Goal: Register for event/course

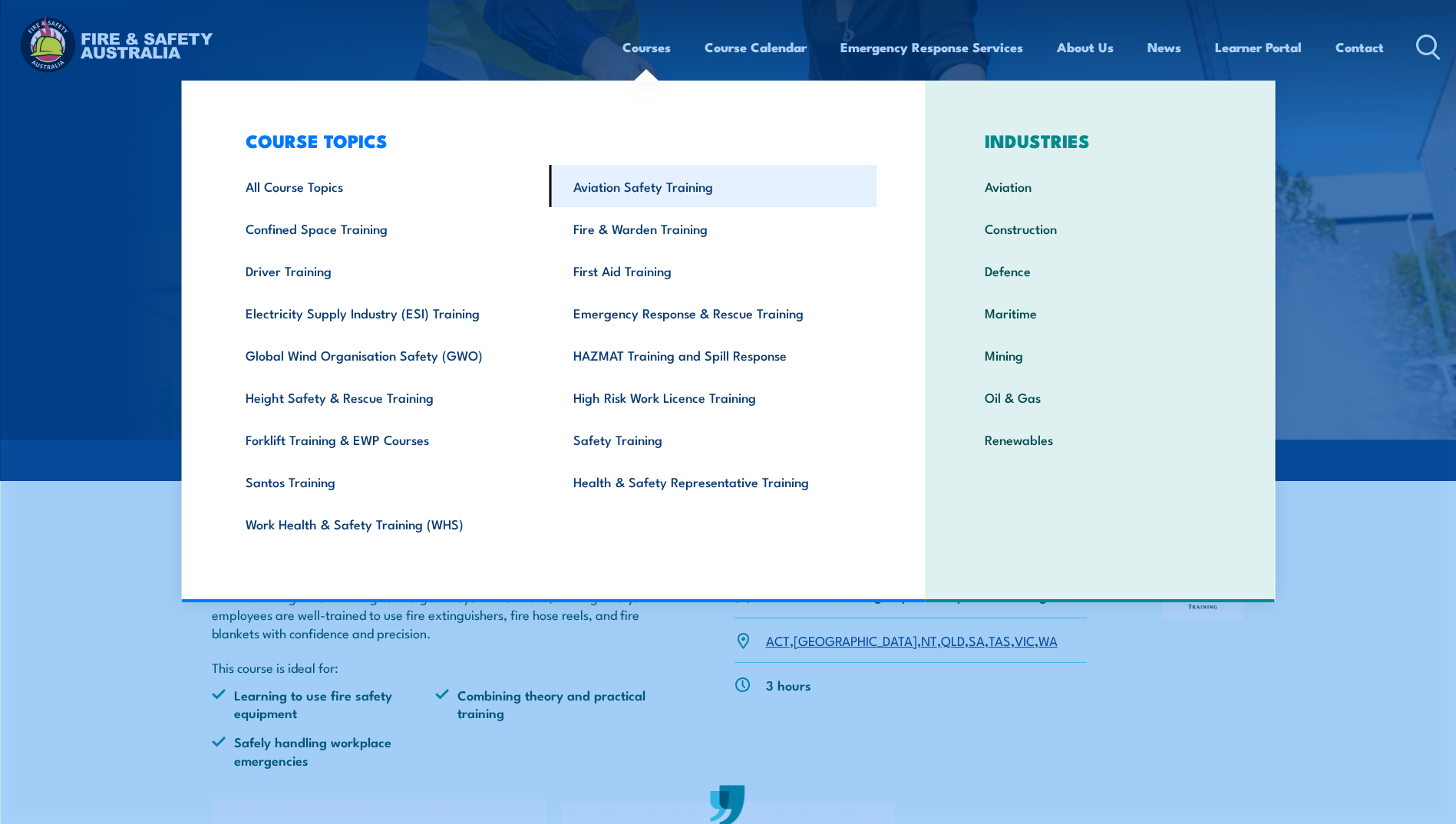
click at [643, 189] on link "Aviation Safety Training" at bounding box center [713, 186] width 328 height 42
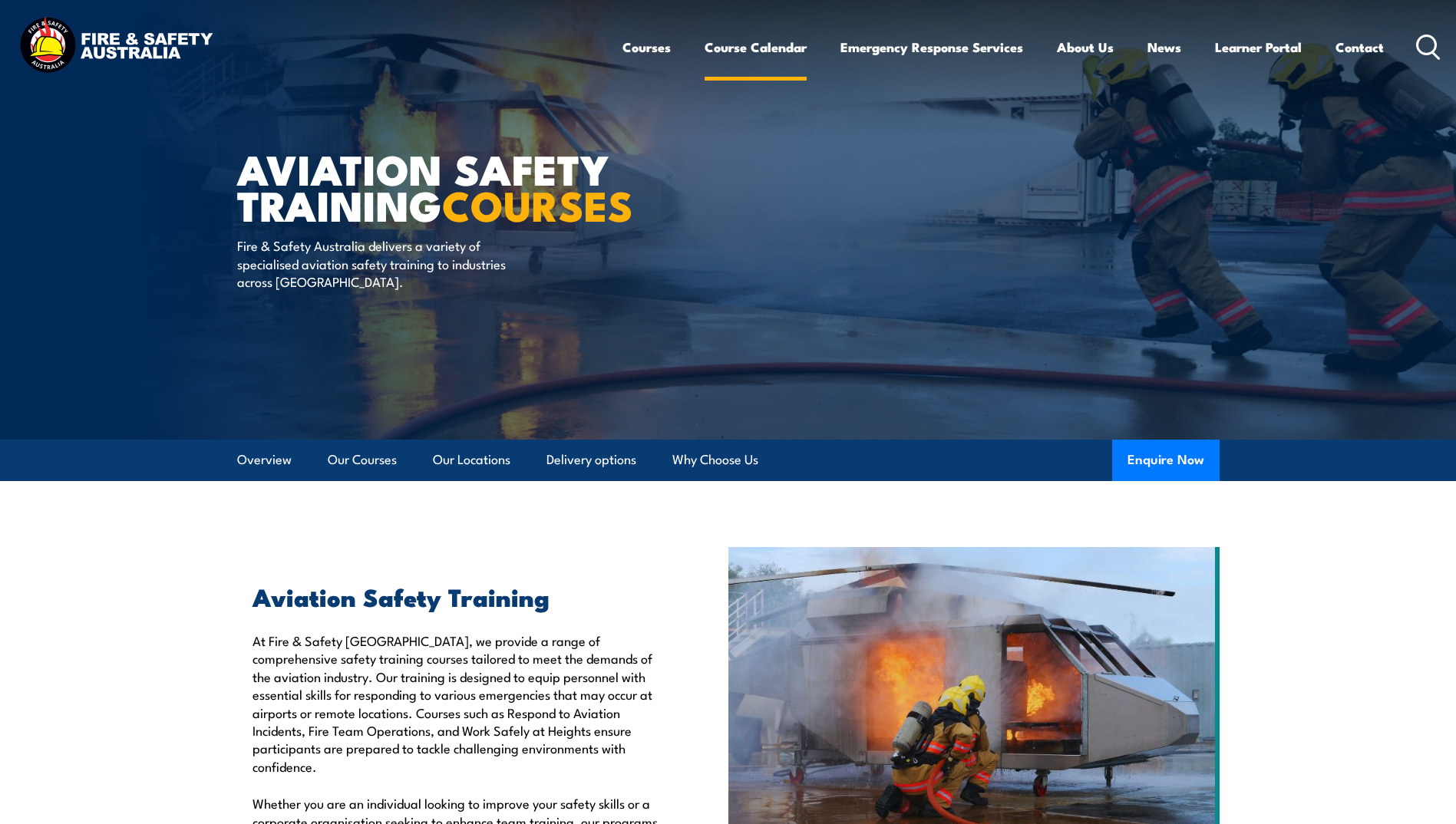
click at [770, 49] on link "Course Calendar" at bounding box center [755, 47] width 102 height 41
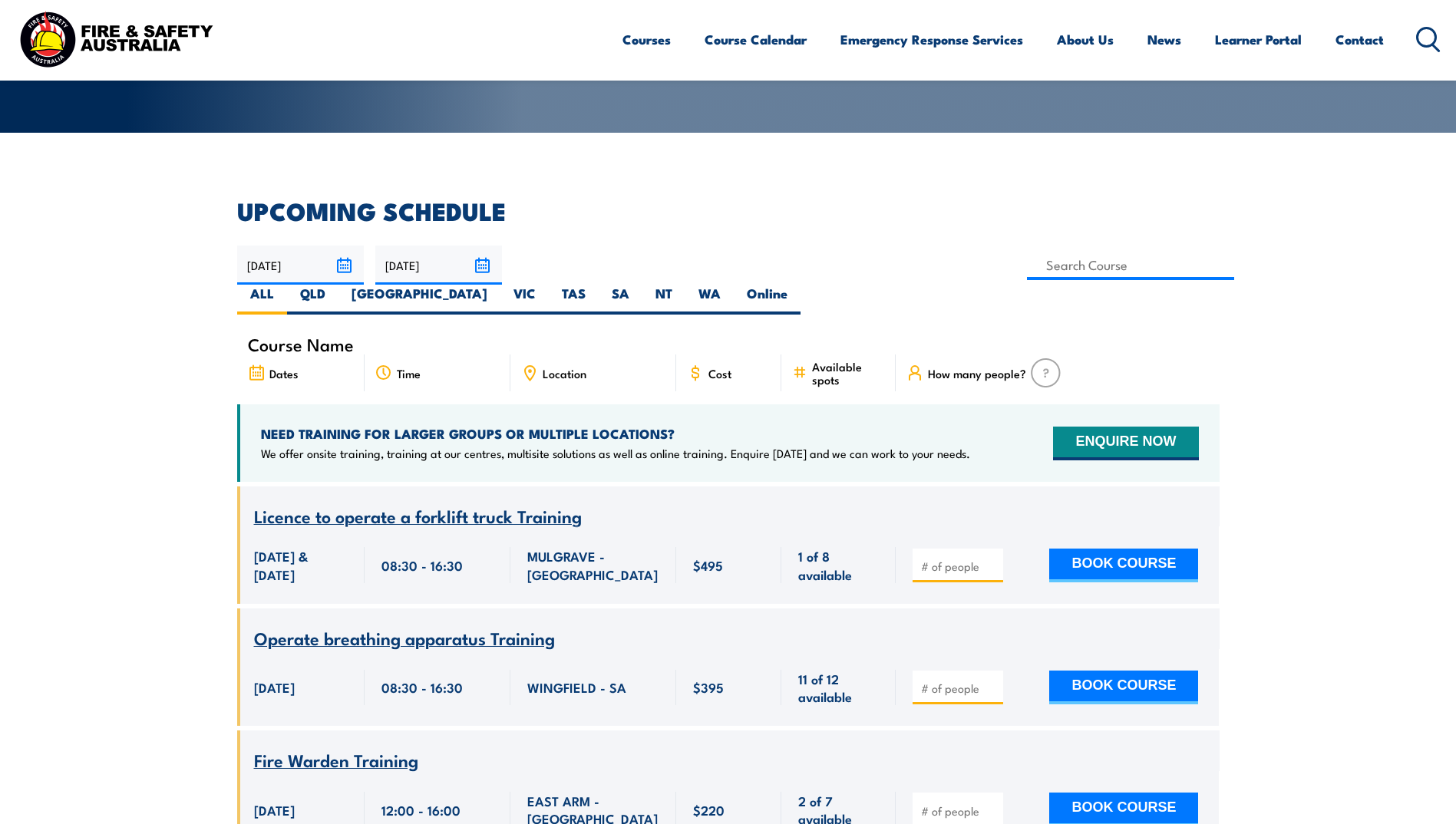
click at [339, 285] on label "QLD" at bounding box center [312, 300] width 51 height 30
click at [335, 285] on input "QLD" at bounding box center [330, 290] width 10 height 10
radio input "true"
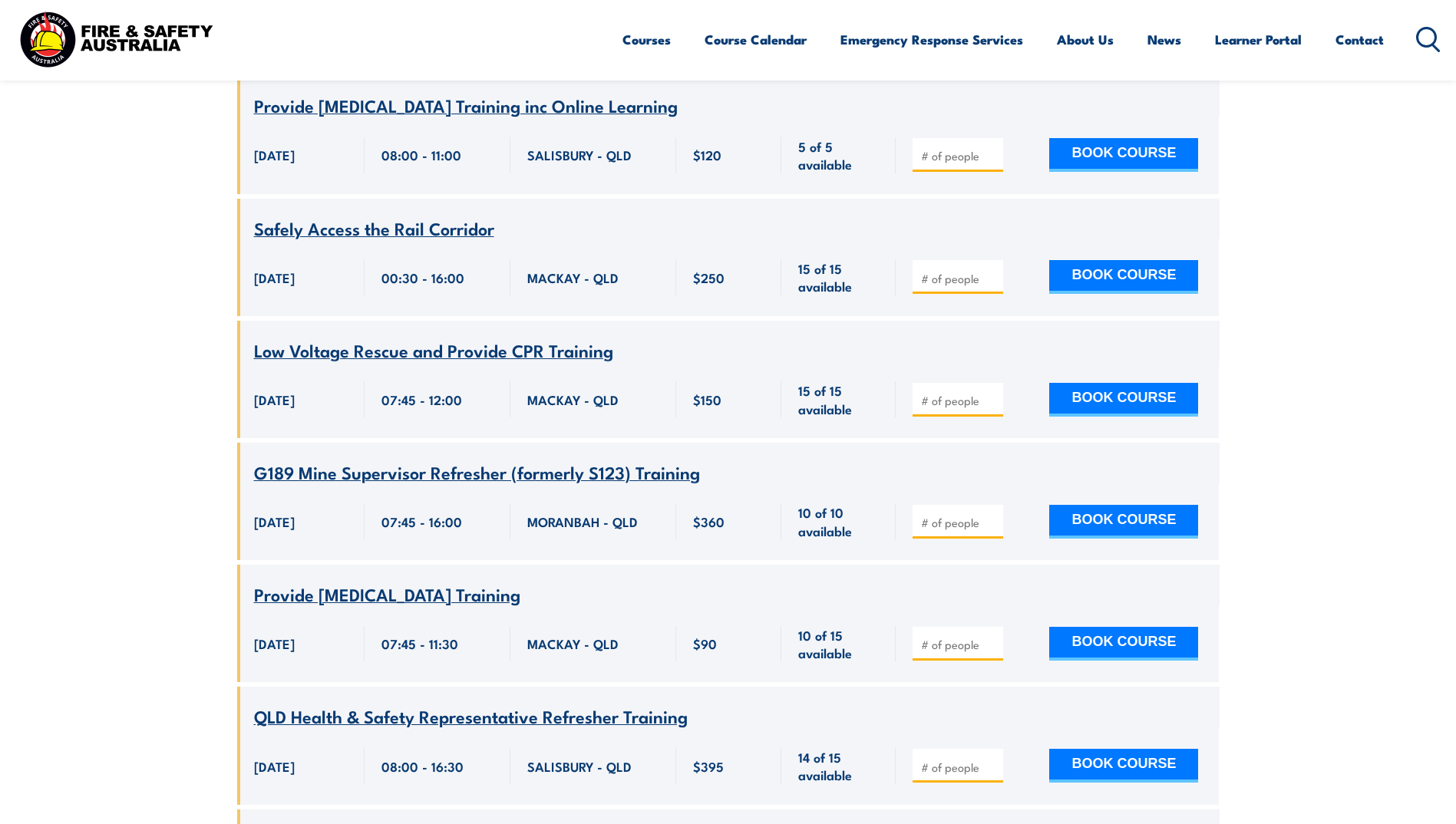
scroll to position [8105, 0]
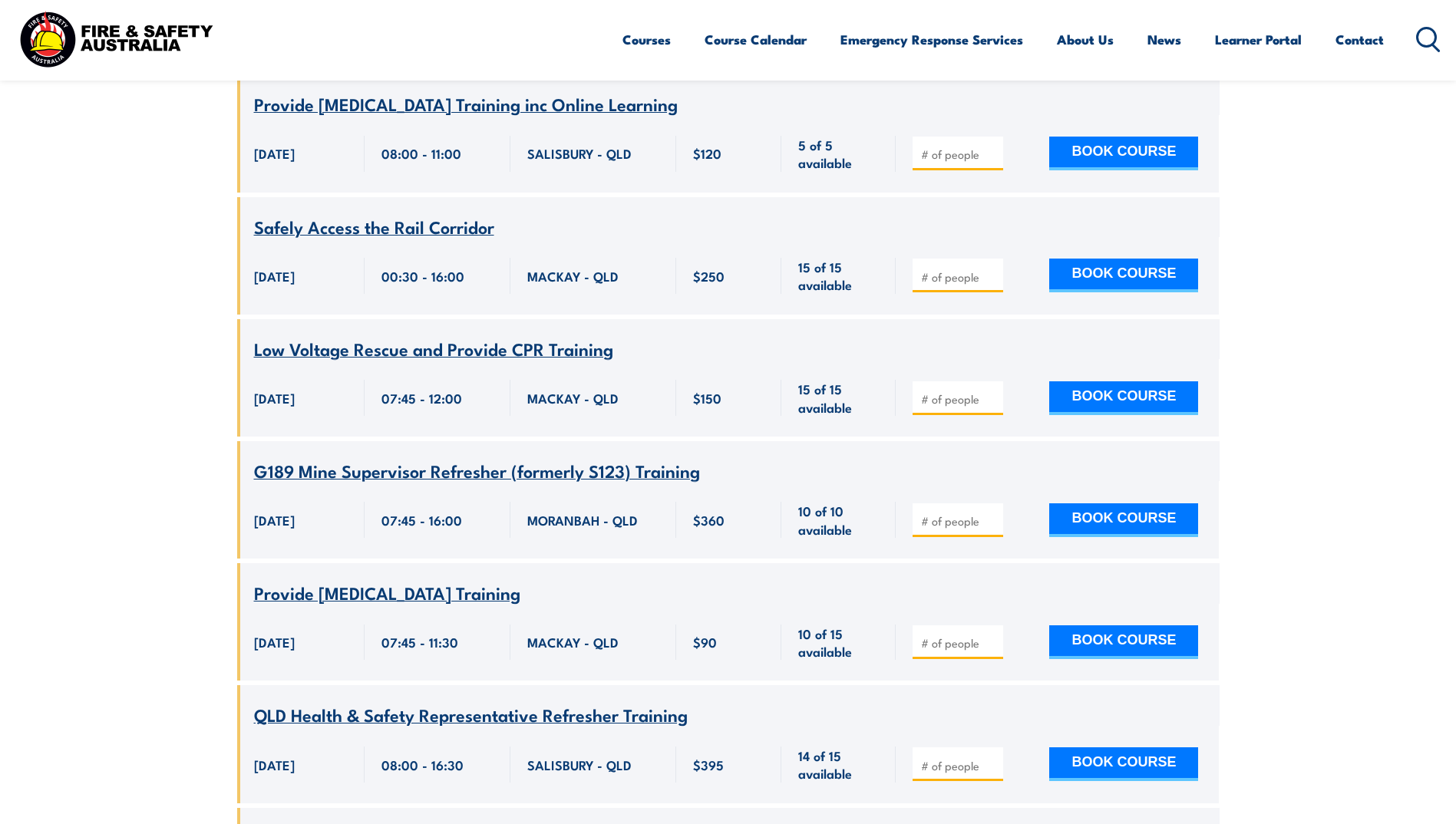
click at [388, 335] on span "Low Voltage Rescue and Provide CPR Training" at bounding box center [433, 348] width 359 height 26
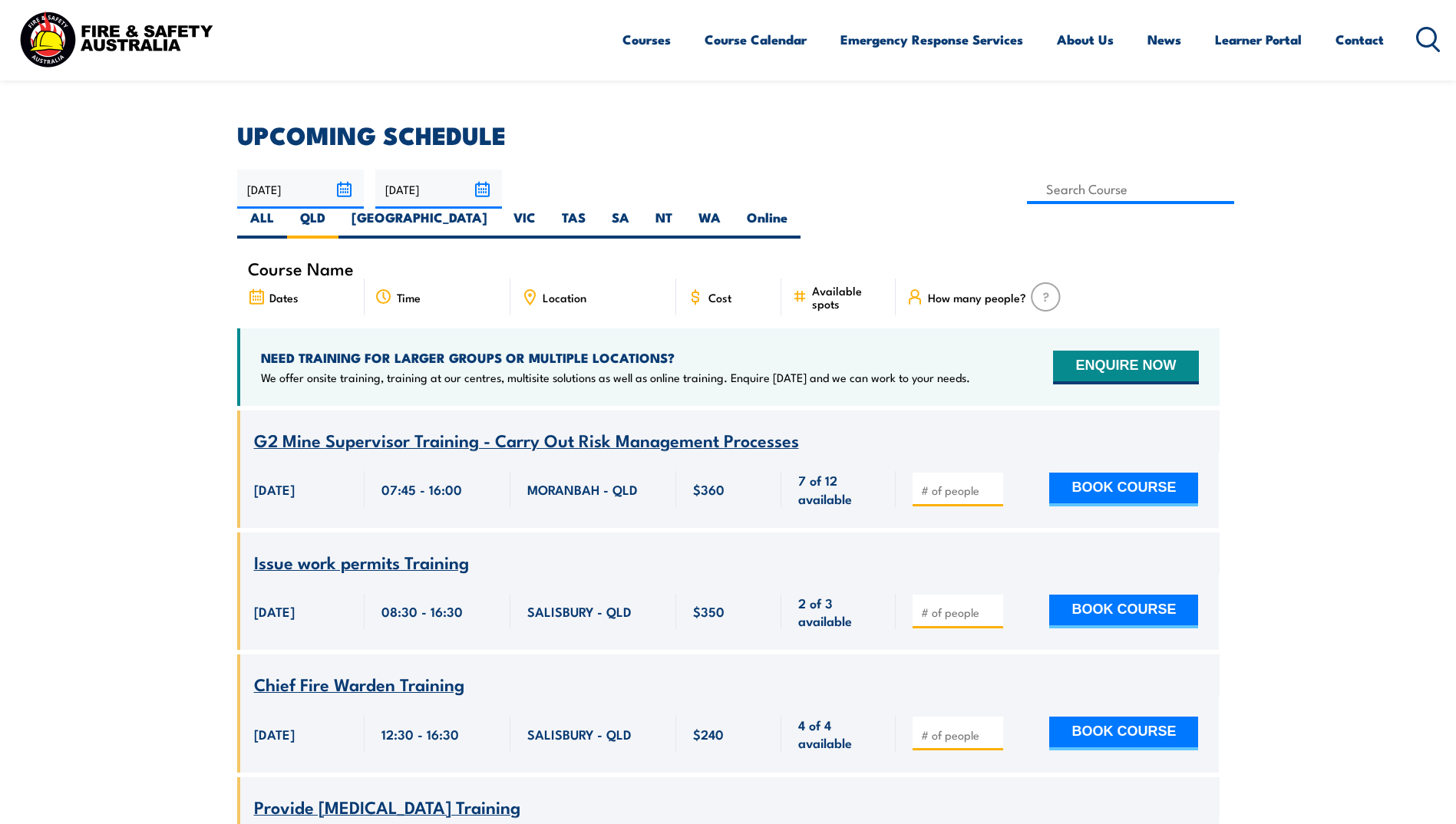
scroll to position [384, 0]
click at [1027, 189] on input at bounding box center [1131, 188] width 208 height 30
type input "Conduct Fire Team Operations Training"
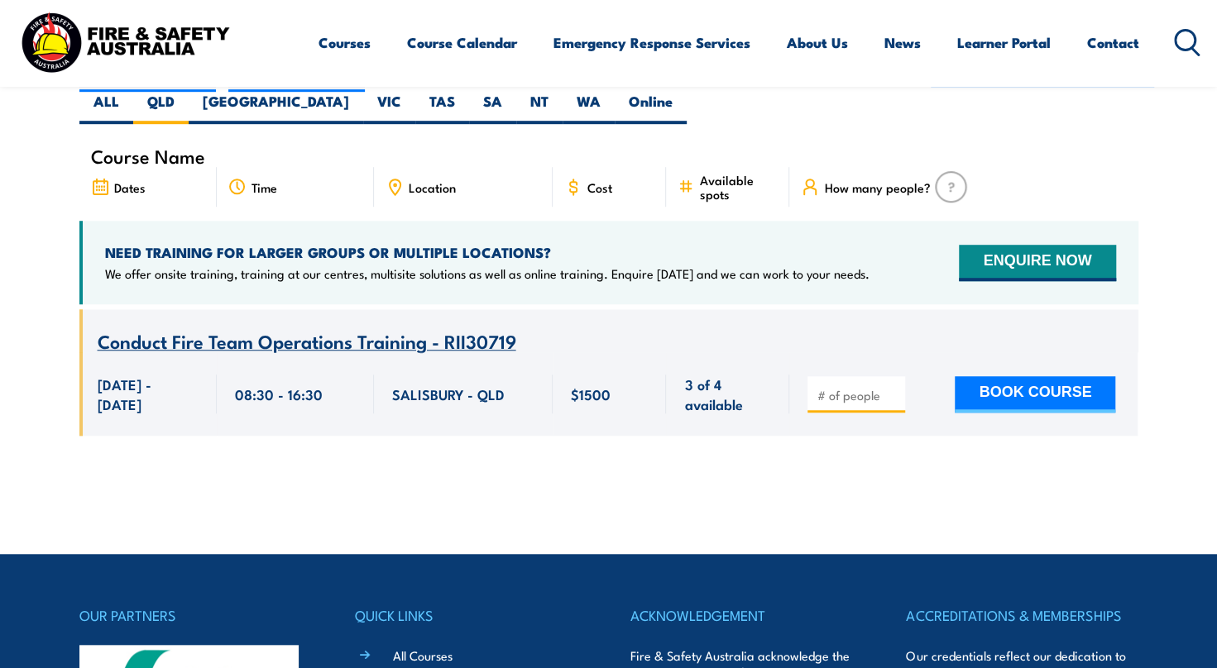
scroll to position [298, 0]
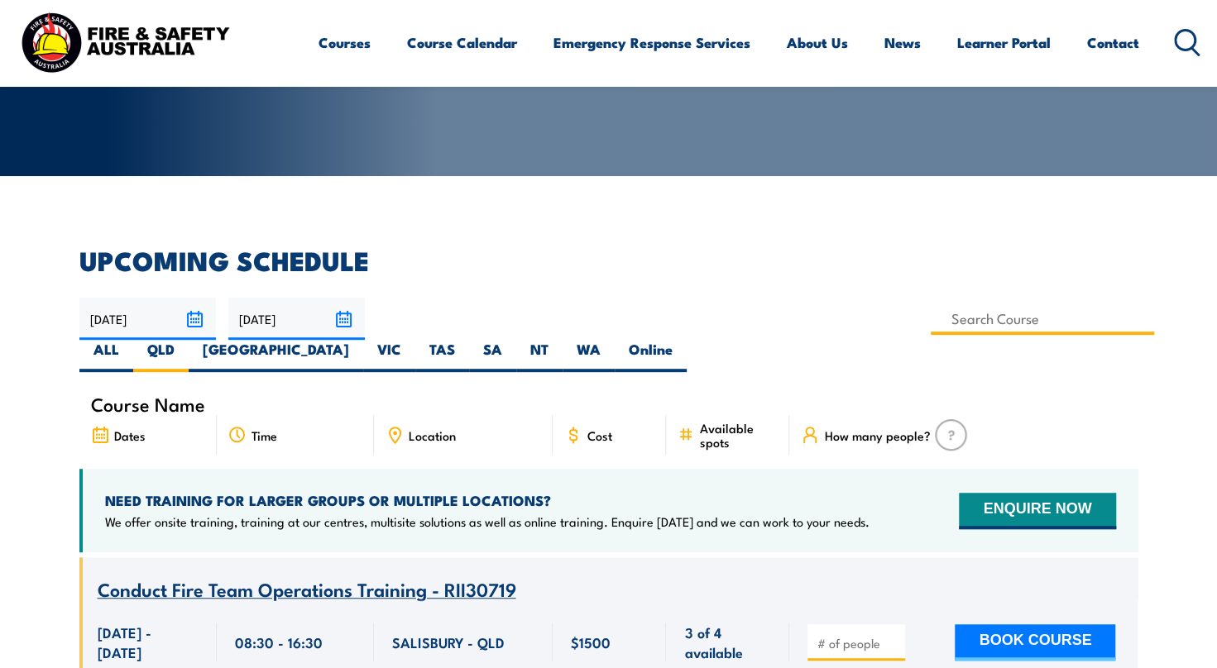
click at [930, 319] on input at bounding box center [1042, 319] width 224 height 32
type input "Conduct Fire Team Operations Training"
click at [930, 317] on input at bounding box center [1042, 319] width 224 height 32
type input "Low Voltage Rescue (Pre-requisite inc.)"
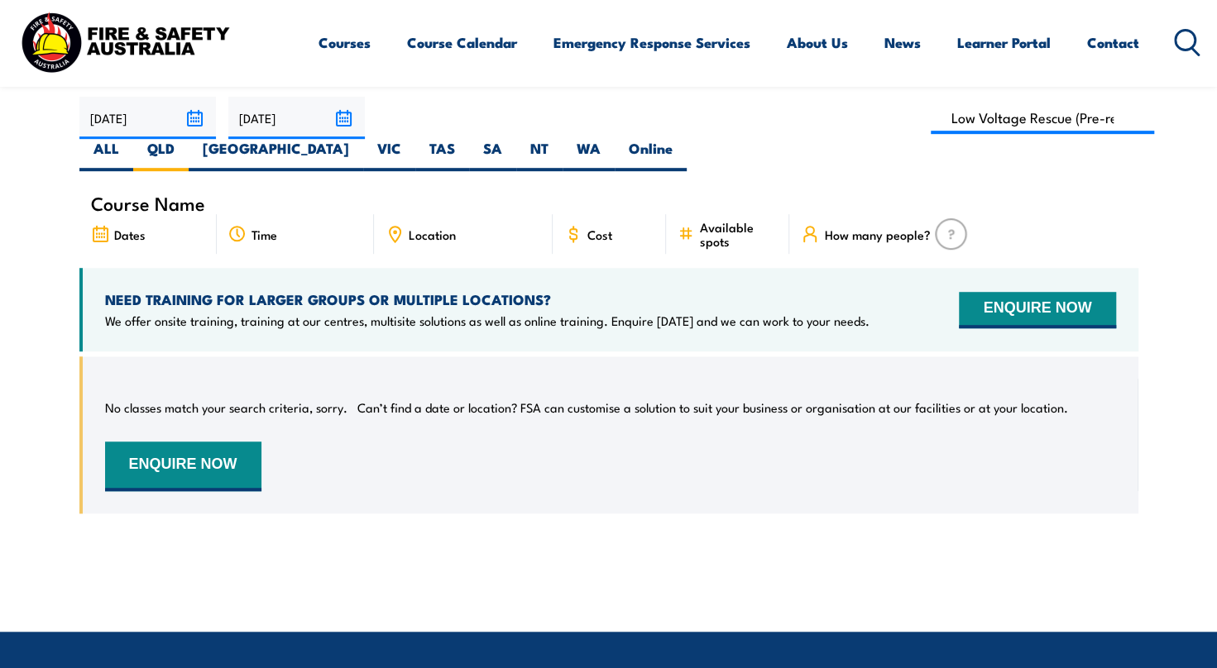
scroll to position [463, 0]
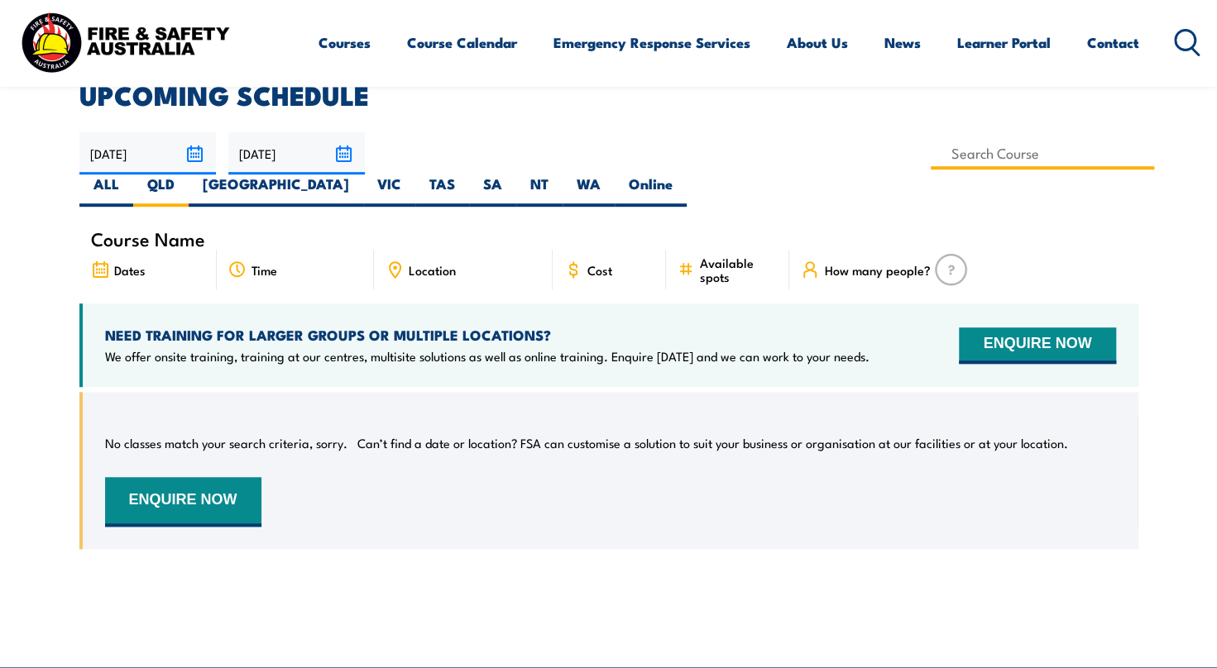
click at [930, 162] on input at bounding box center [1042, 153] width 224 height 32
type input "Low Voltage Rescue Training"
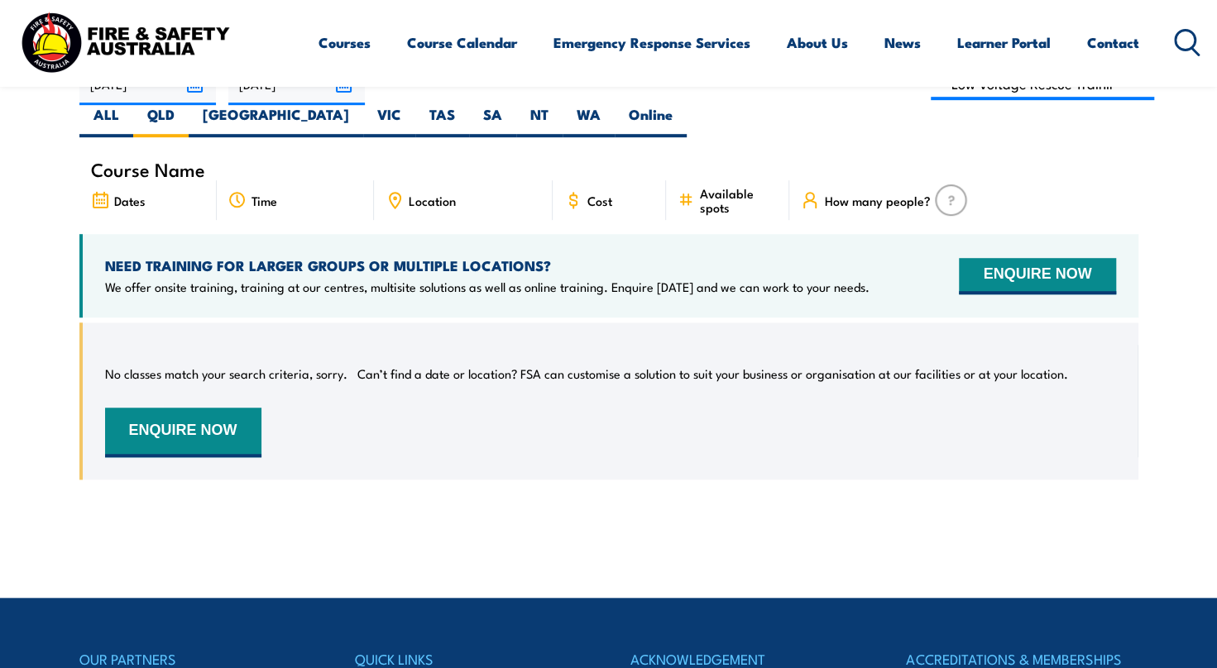
scroll to position [380, 0]
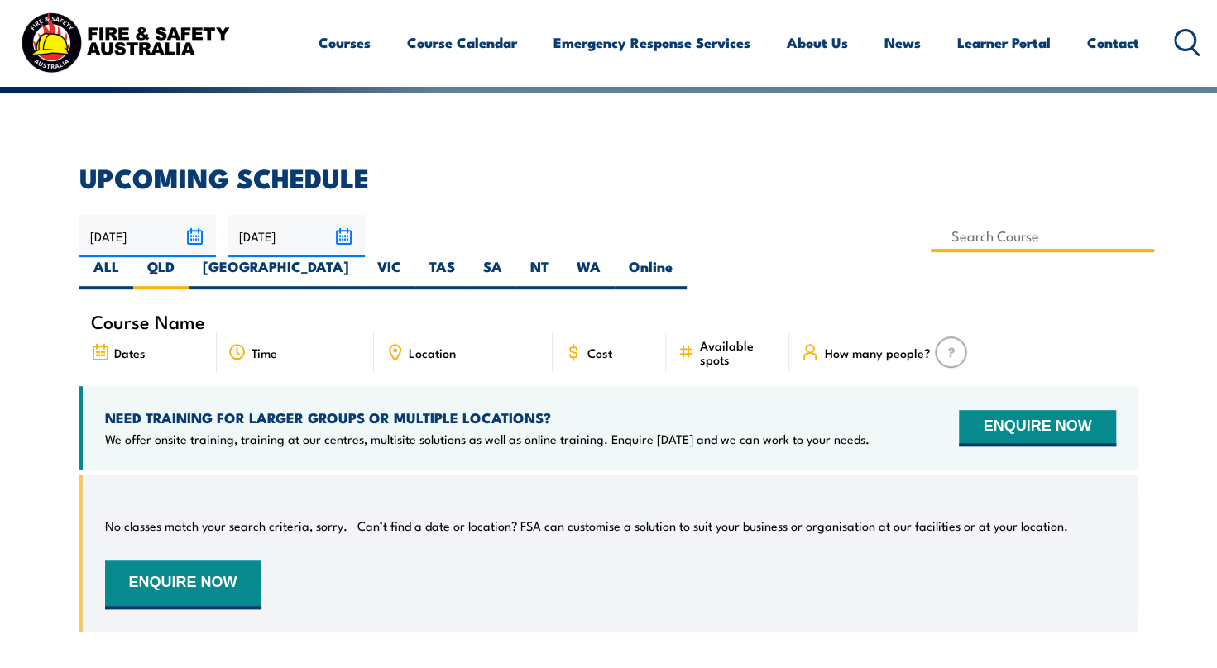
click at [930, 236] on input at bounding box center [1042, 236] width 224 height 32
type input "Low Voltage Rescue and Provide CPR (with online Pre-requisite inc.)"
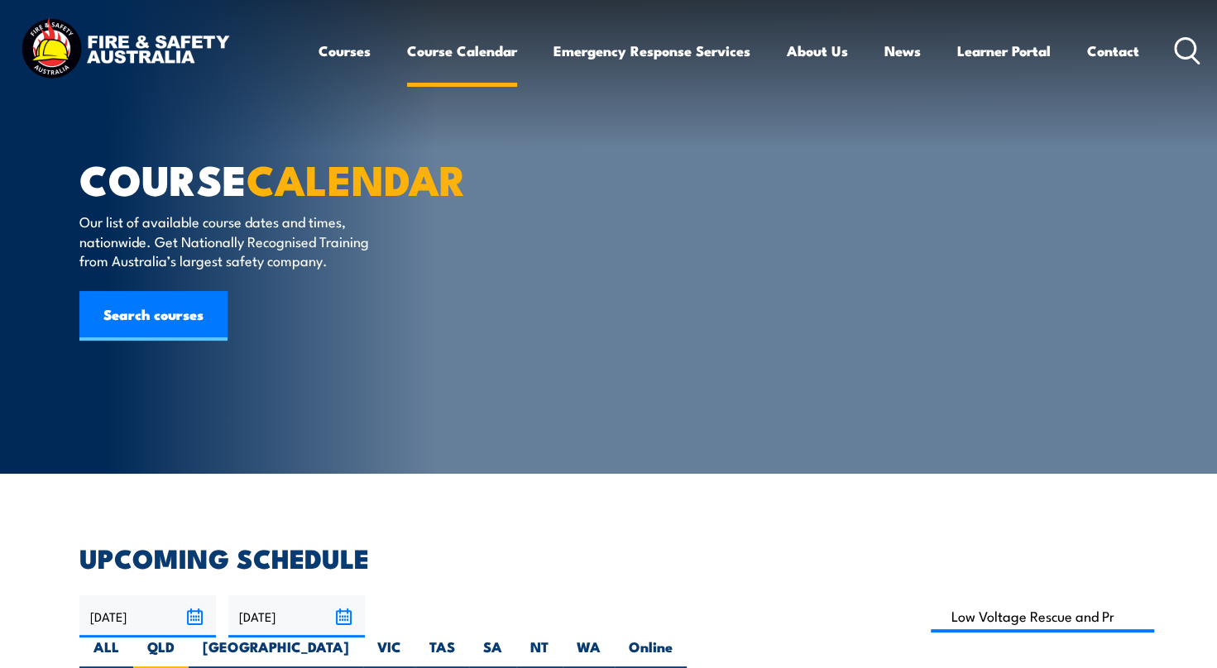
click at [433, 53] on link "Course Calendar" at bounding box center [462, 51] width 110 height 44
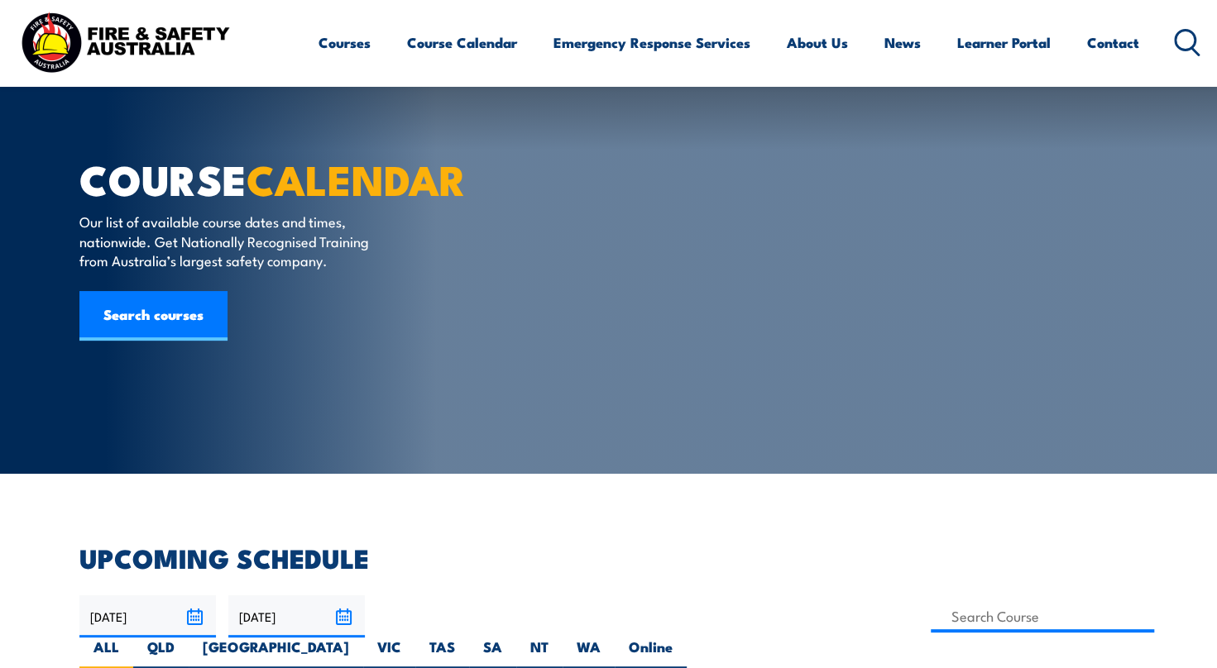
scroll to position [165, 0]
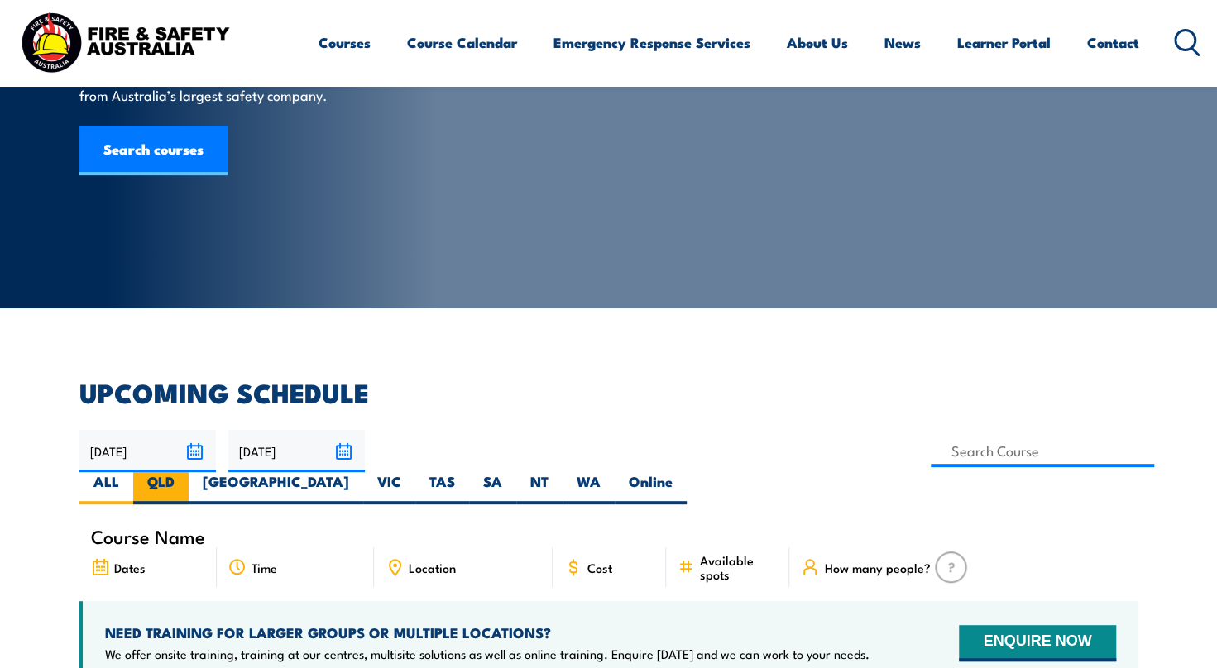
click at [189, 472] on label "QLD" at bounding box center [160, 488] width 55 height 32
click at [185, 472] on input "QLD" at bounding box center [180, 477] width 11 height 11
radio input "true"
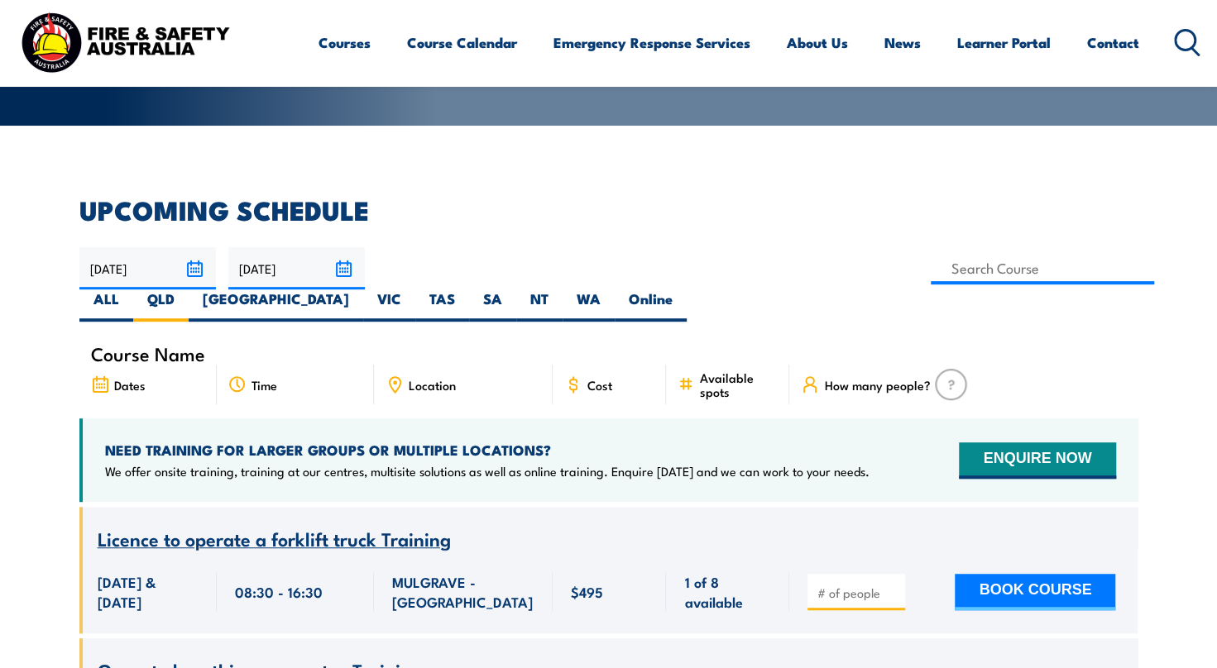
scroll to position [496, 0]
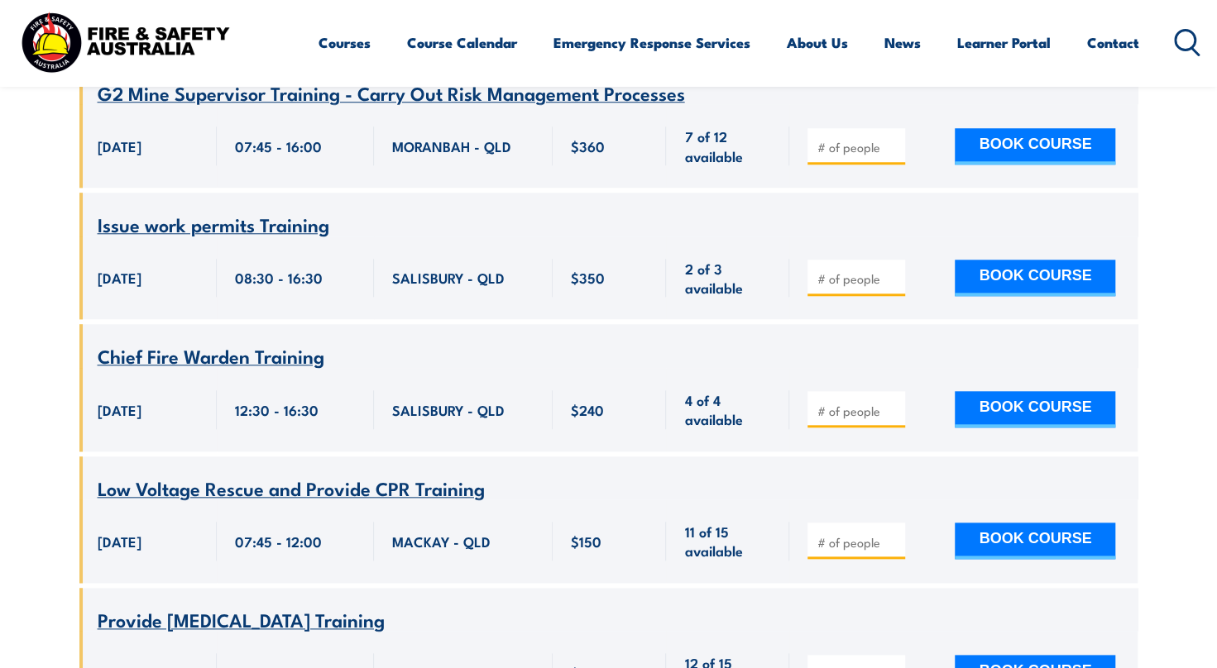
scroll to position [959, 0]
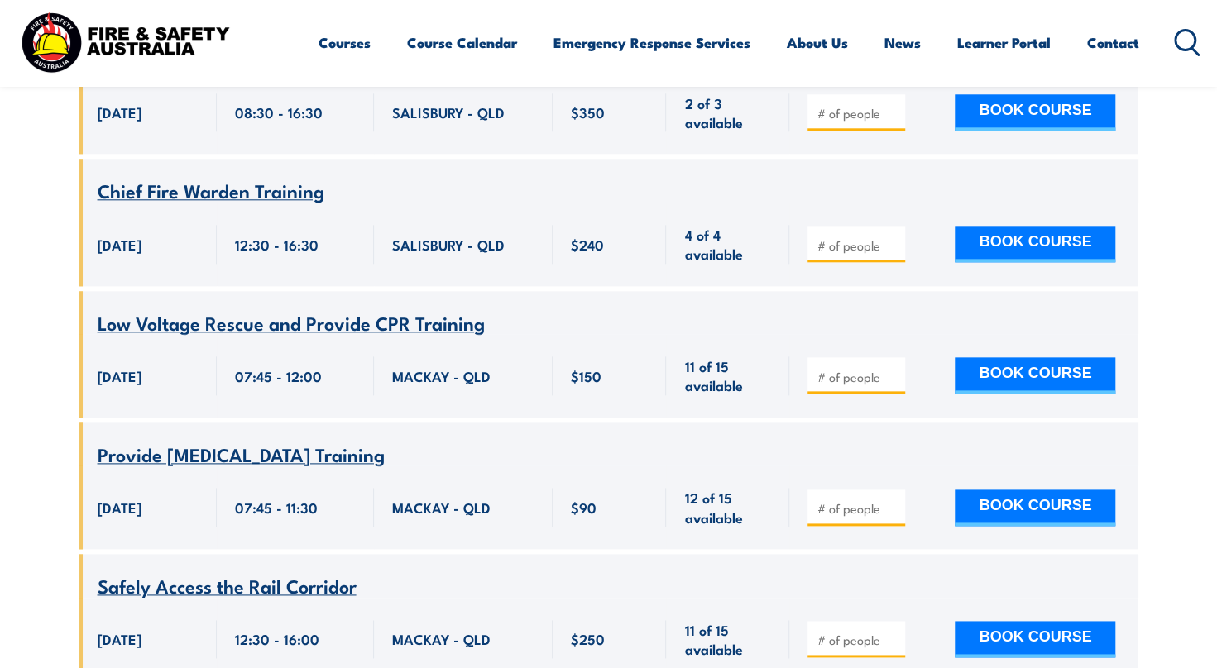
click at [414, 308] on span "Low Voltage Rescue and Provide CPR Training" at bounding box center [291, 322] width 387 height 28
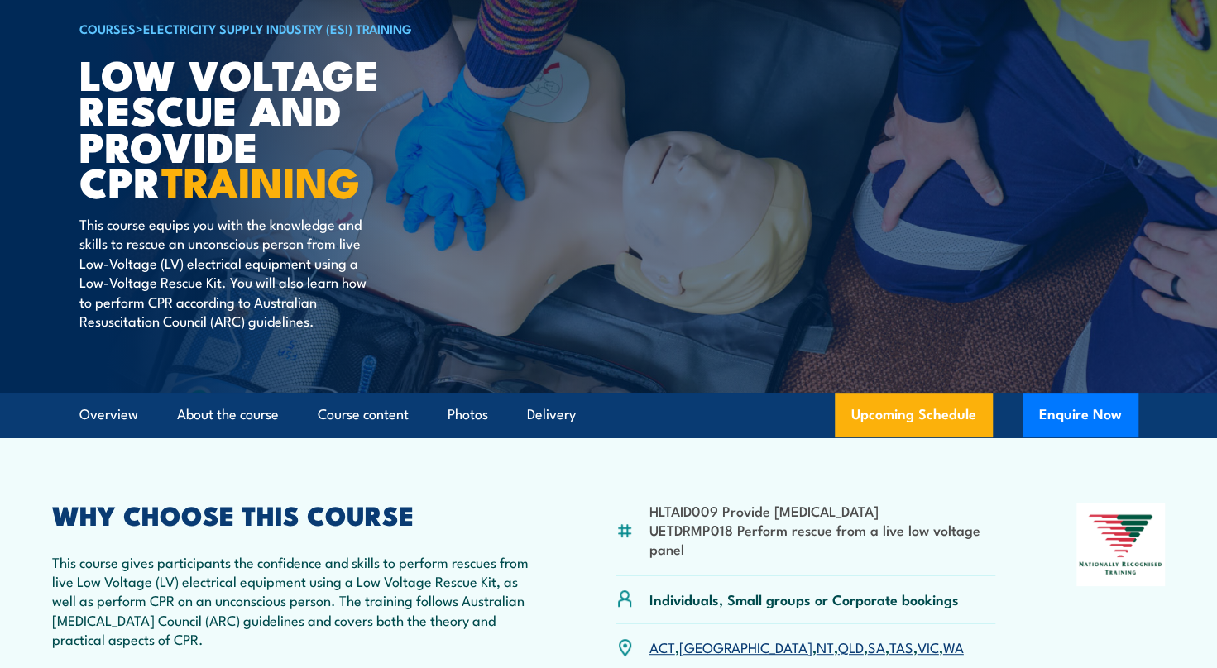
scroll to position [331, 0]
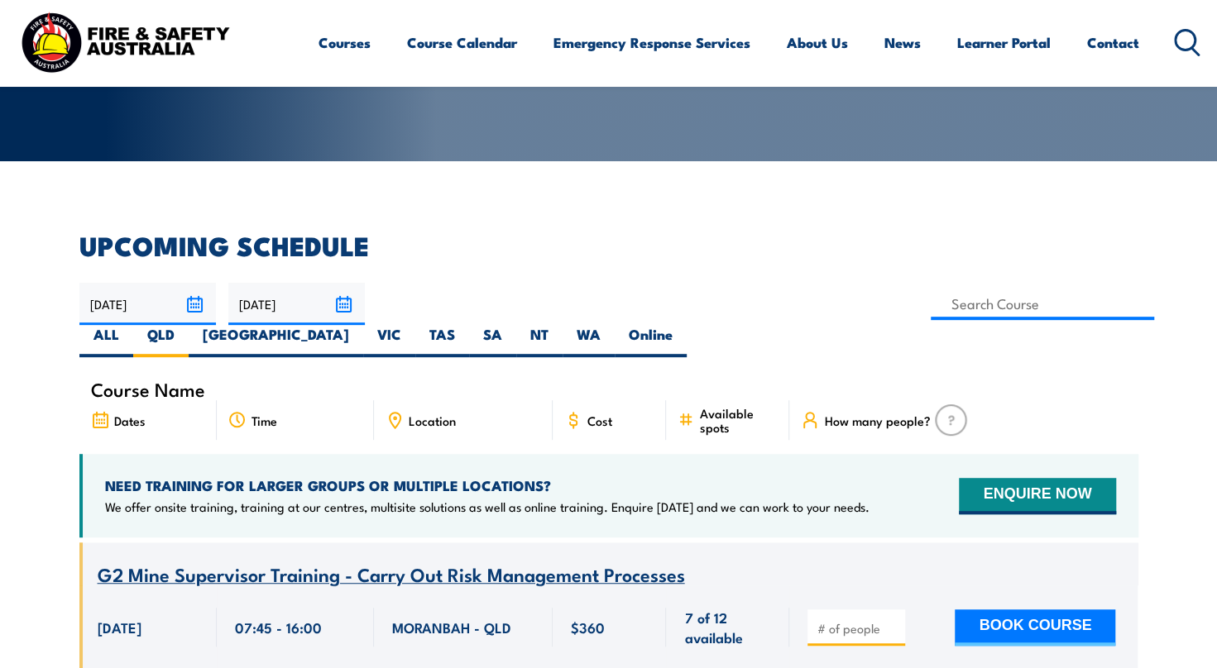
scroll to position [463, 0]
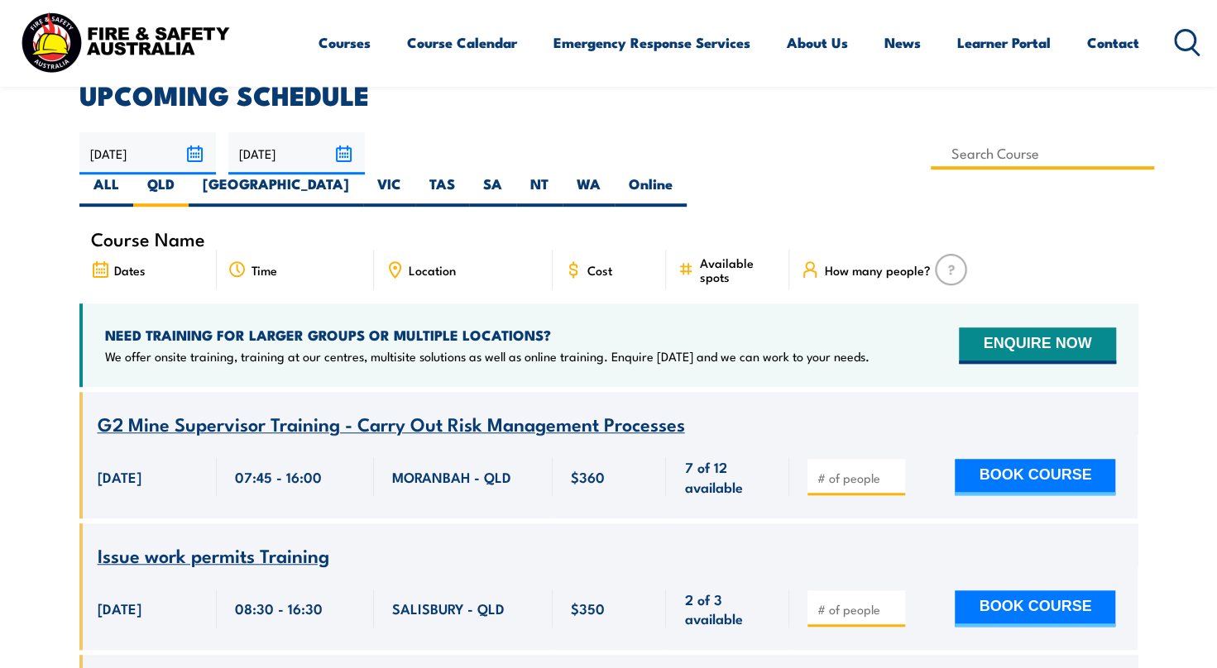
click at [930, 155] on input at bounding box center [1042, 153] width 224 height 32
type input "Low Voltage Rescue and Provide CPR Training"
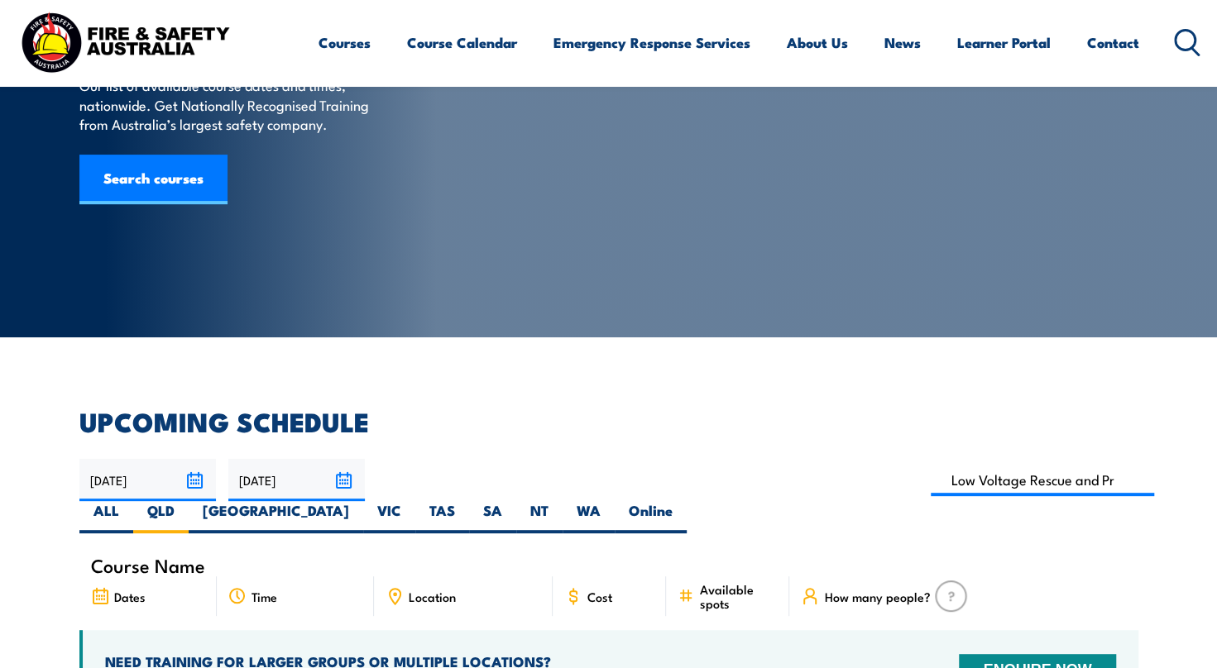
scroll to position [132, 0]
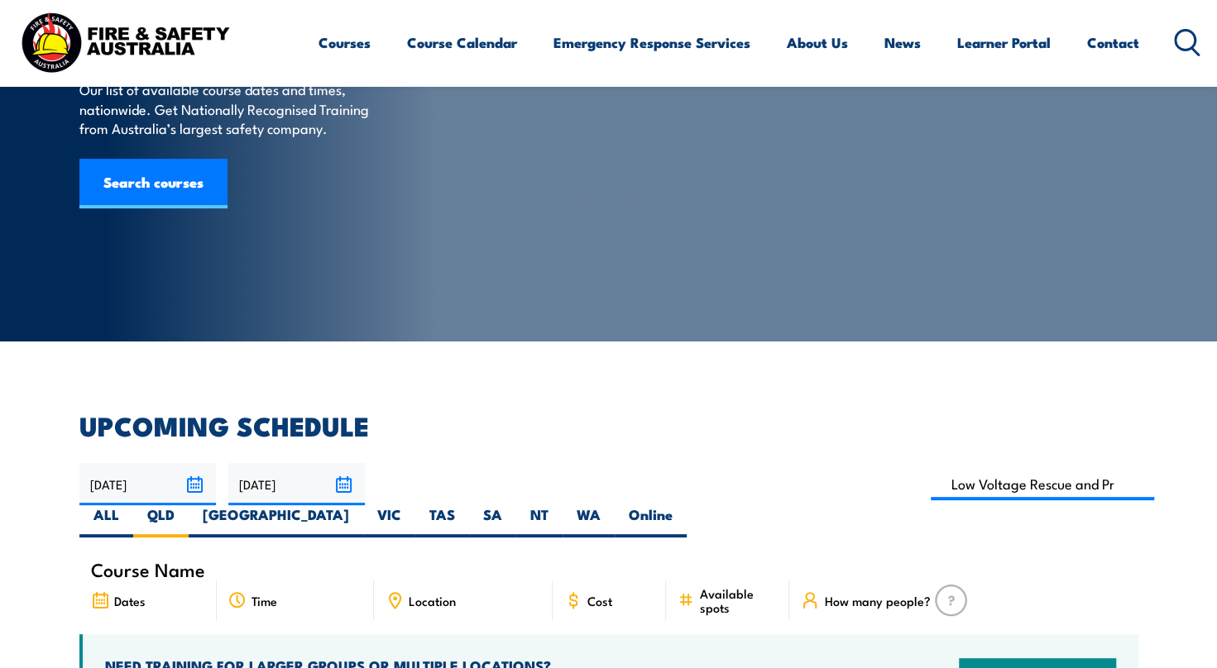
click at [347, 481] on input "22/11/2025" at bounding box center [296, 484] width 136 height 42
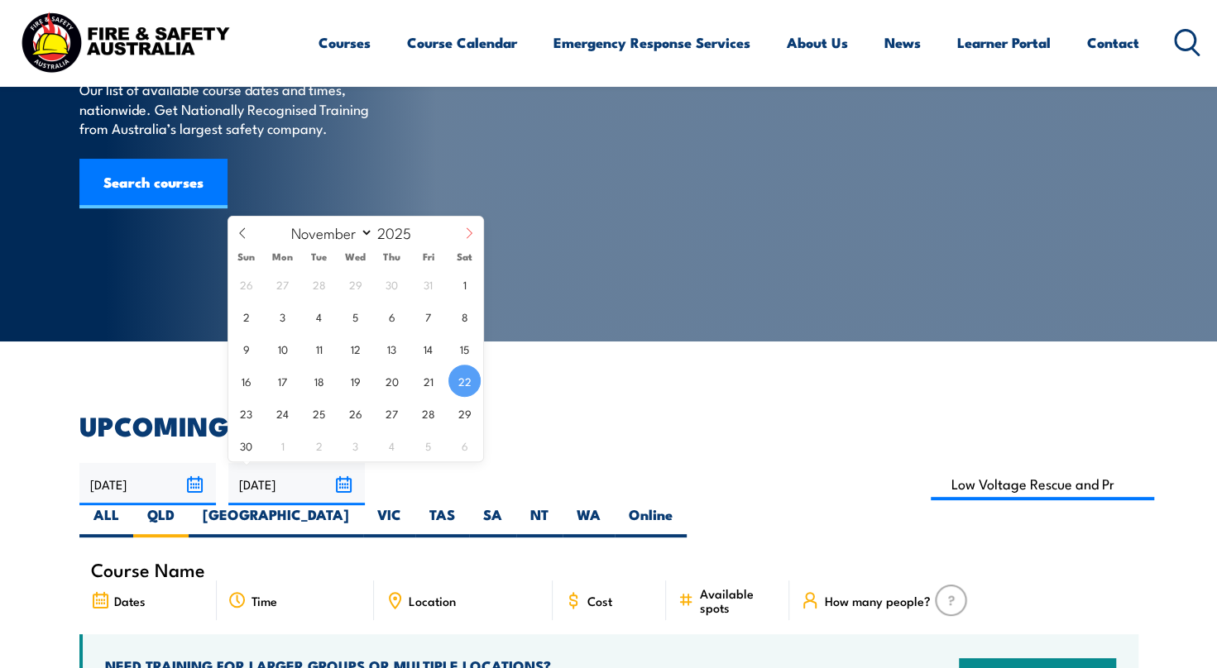
click at [471, 237] on icon at bounding box center [469, 233] width 12 height 12
select select "11"
click at [471, 237] on icon at bounding box center [469, 233] width 12 height 12
type input "2026"
select select "0"
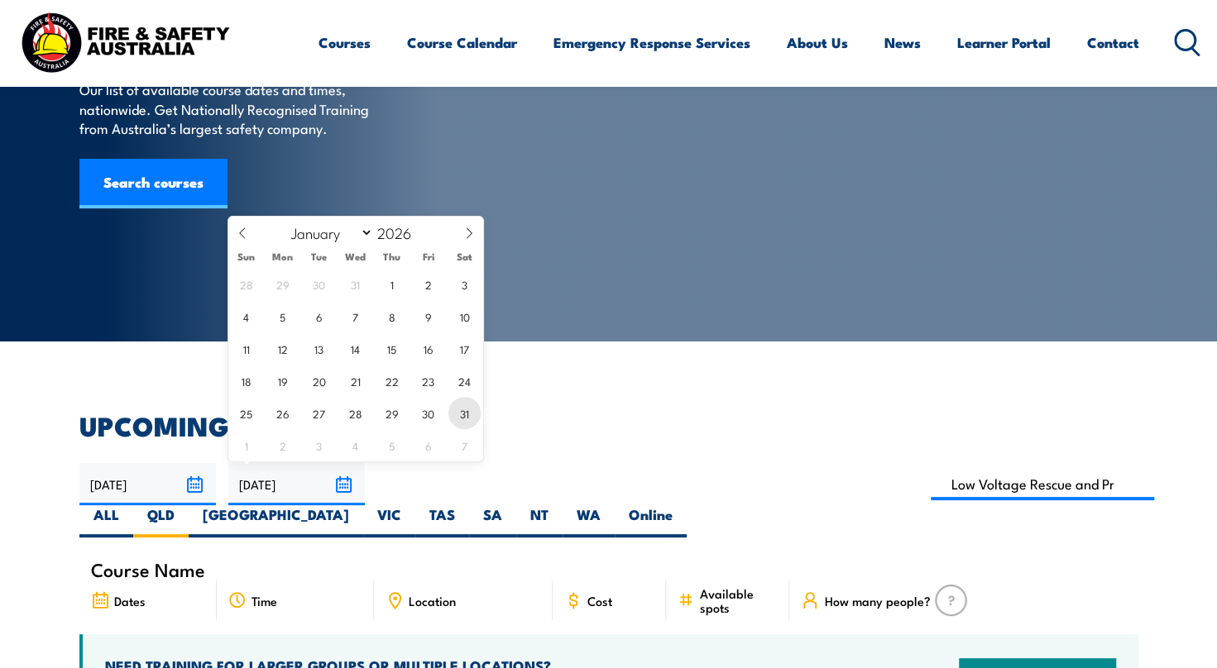
click at [466, 414] on span "31" at bounding box center [464, 413] width 32 height 32
type input "[DATE]"
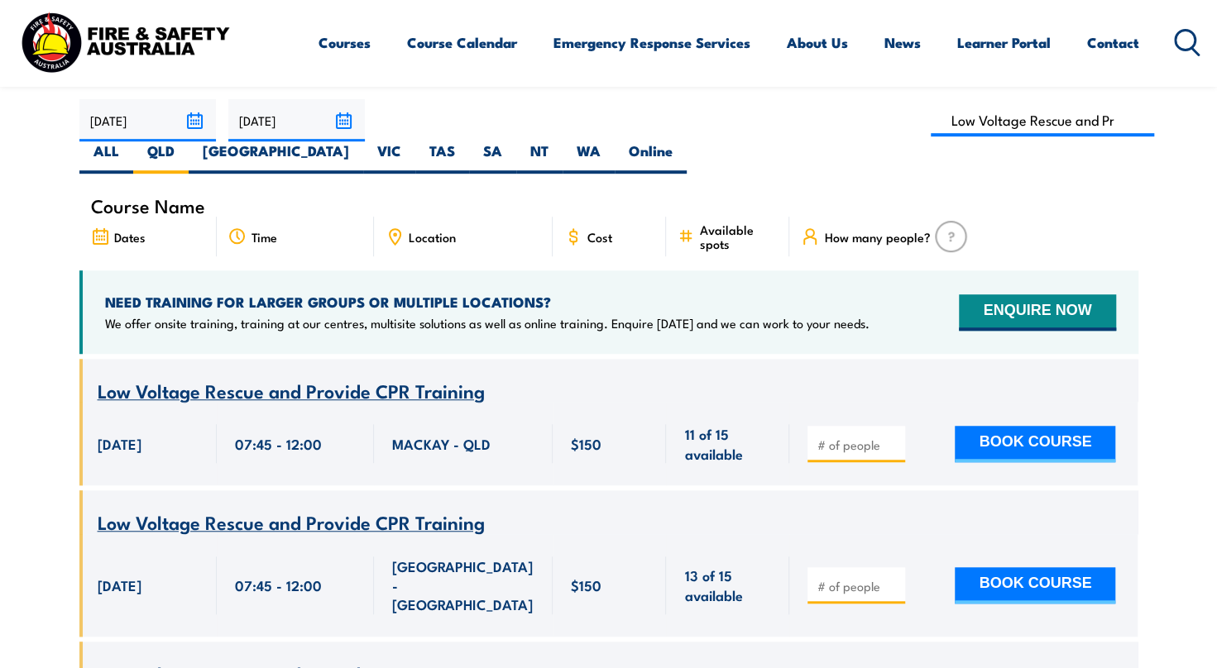
scroll to position [463, 0]
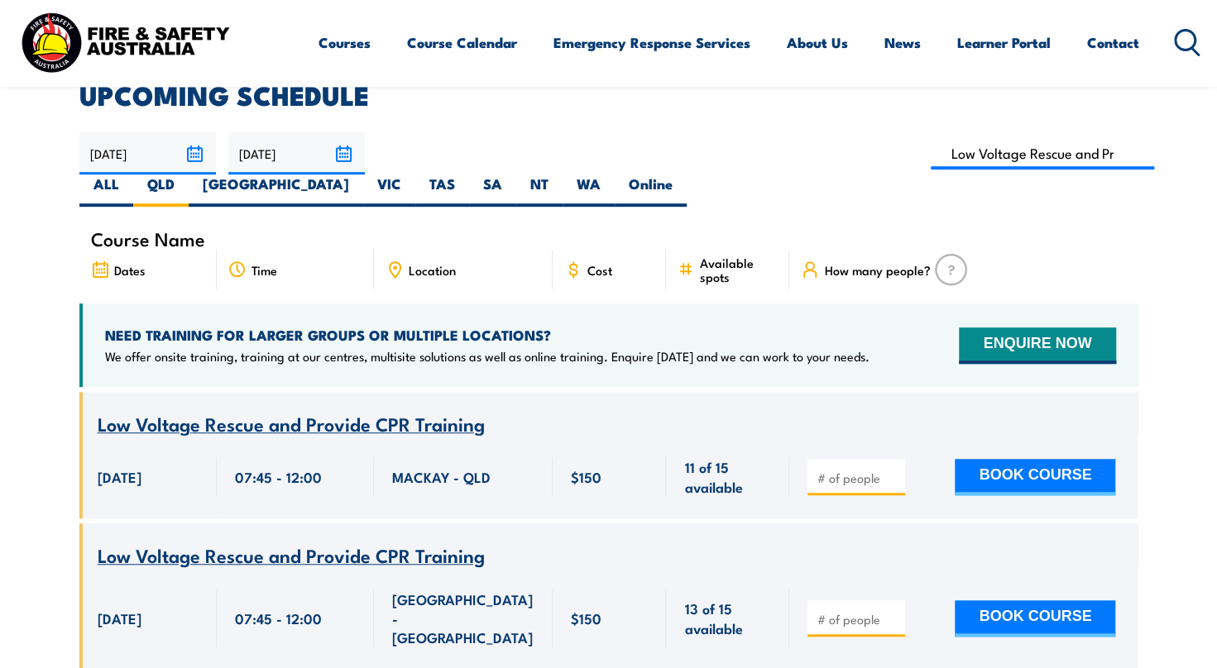
click at [348, 157] on input "[DATE]" at bounding box center [296, 153] width 136 height 42
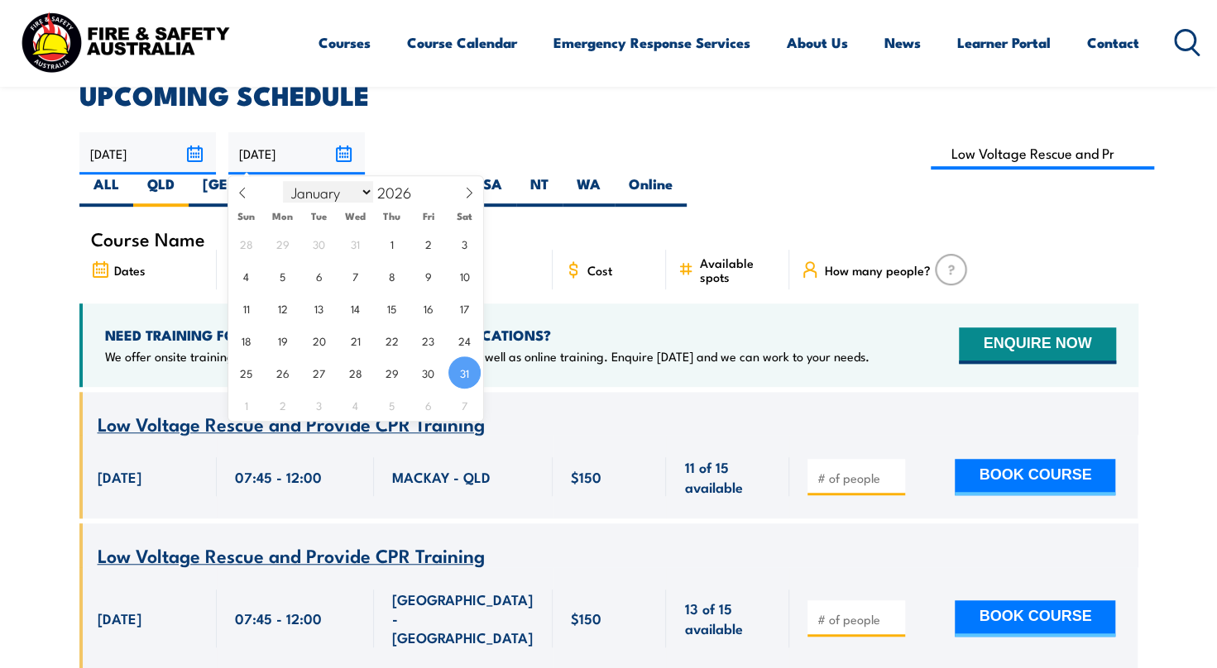
click at [369, 195] on select "January February March April May June July August September October November De…" at bounding box center [328, 192] width 90 height 22
select select "2"
click at [284, 181] on select "January February March April May June July August September October November De…" at bounding box center [328, 192] width 90 height 22
click at [586, 227] on div "Course Name" at bounding box center [608, 238] width 1059 height 22
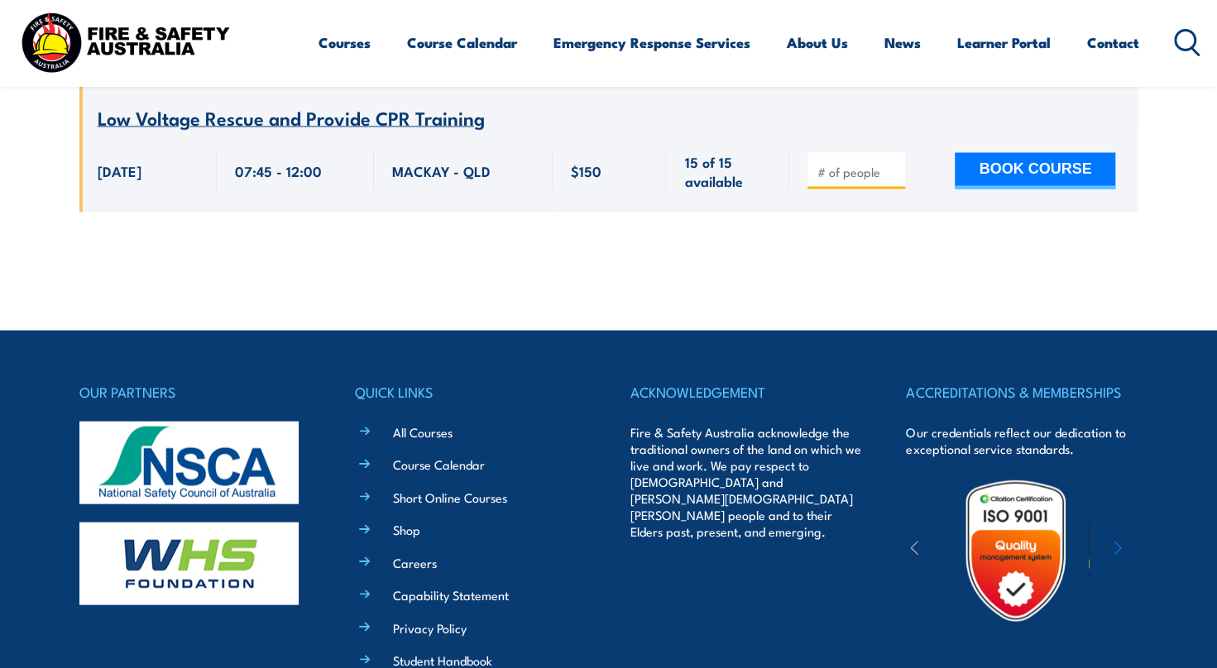
scroll to position [1706, 0]
